Goal: Task Accomplishment & Management: Manage account settings

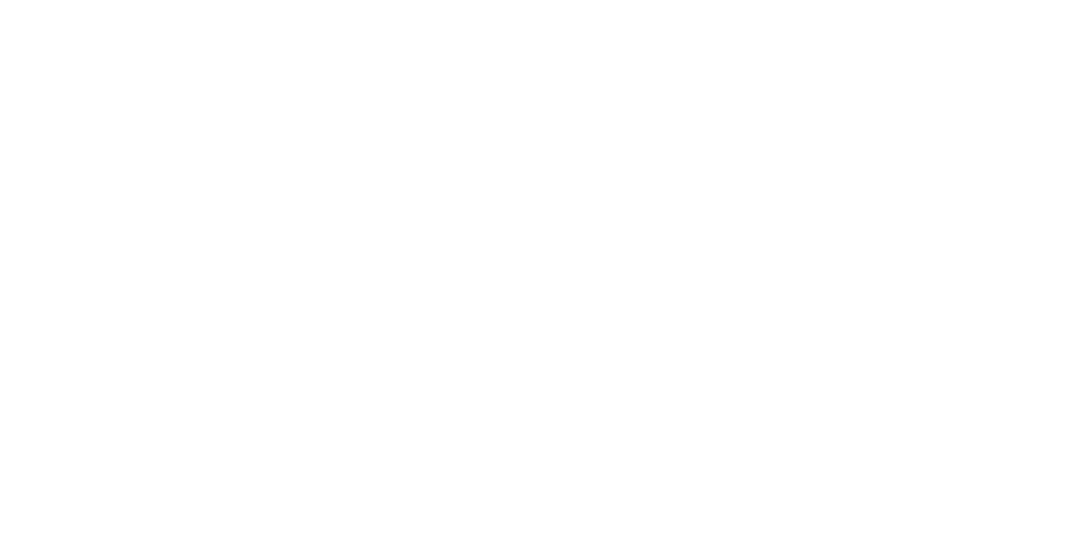
select select ""tech_finance_biz_ops_cos""
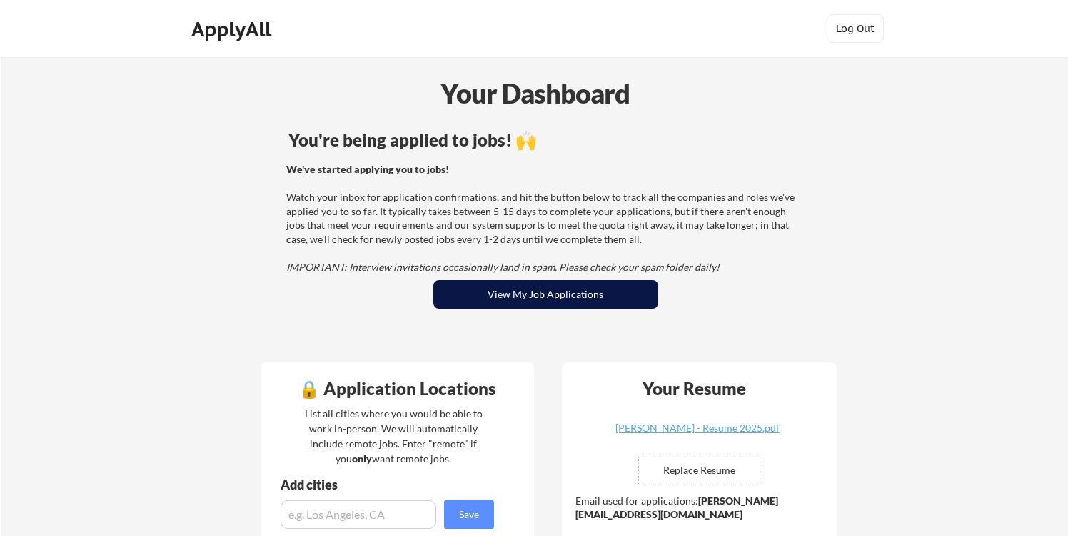
click at [590, 302] on button "View My Job Applications" at bounding box center [546, 294] width 225 height 29
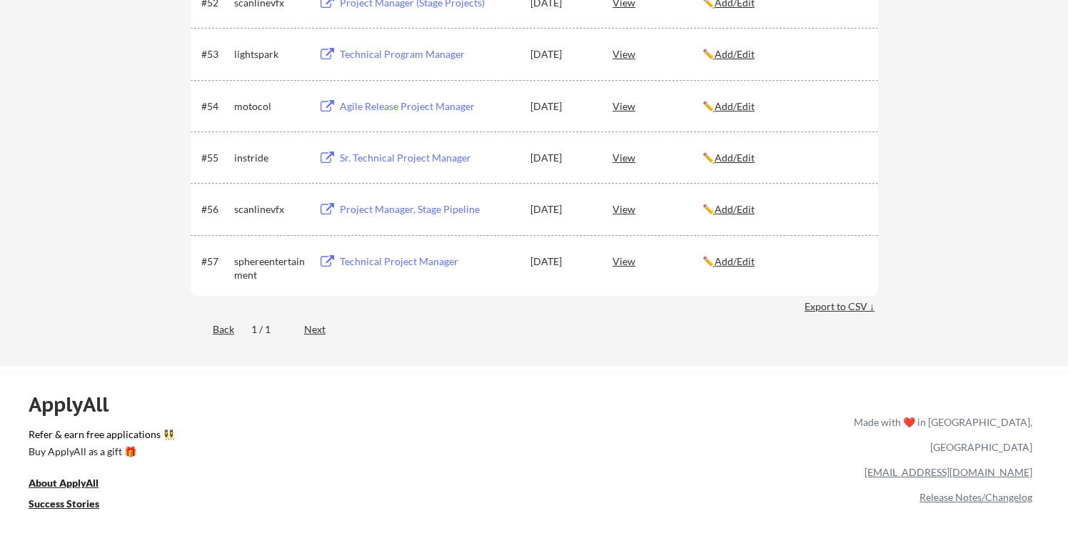
scroll to position [3404, 0]
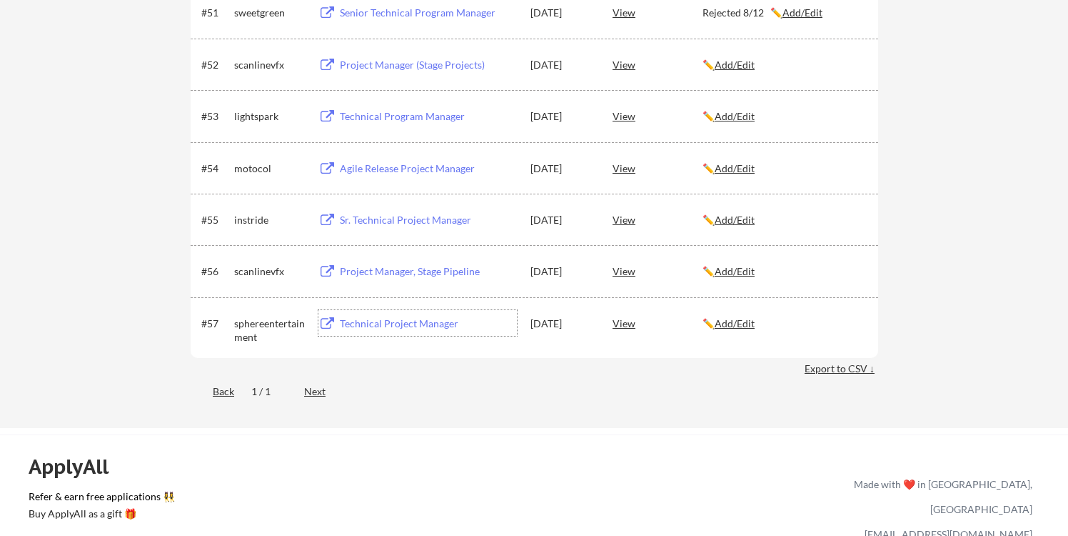
click at [366, 323] on div "Technical Project Manager" at bounding box center [428, 323] width 177 height 14
click at [442, 264] on div "Project Manager, Stage Pipeline" at bounding box center [428, 271] width 177 height 14
